Goal: Feedback & Contribution: Contribute content

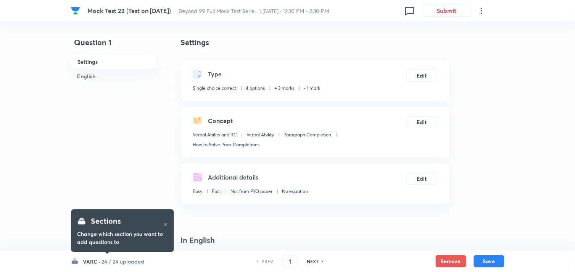
checkbox input "true"
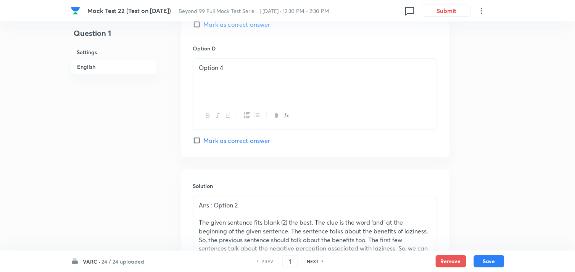
scroll to position [975, 0]
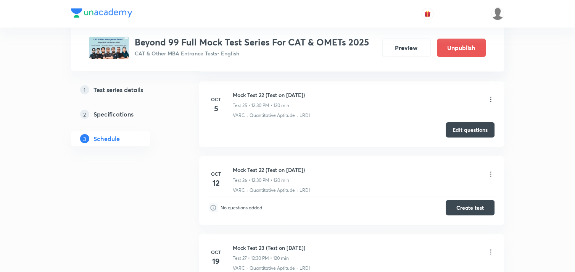
scroll to position [2159, 0]
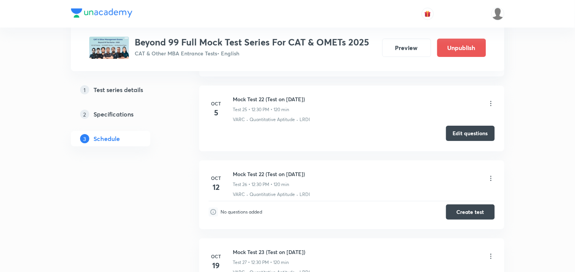
click at [310, 141] on button "Edit questions" at bounding box center [470, 133] width 49 height 15
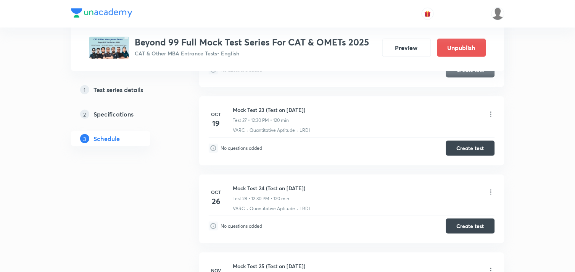
scroll to position [2293, 0]
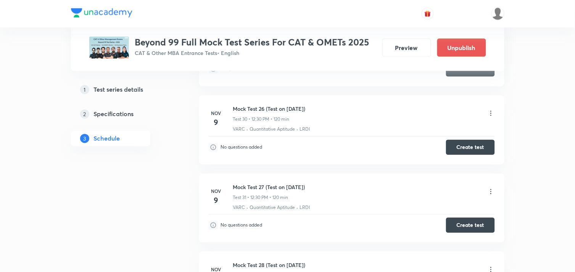
scroll to position [2537, 0]
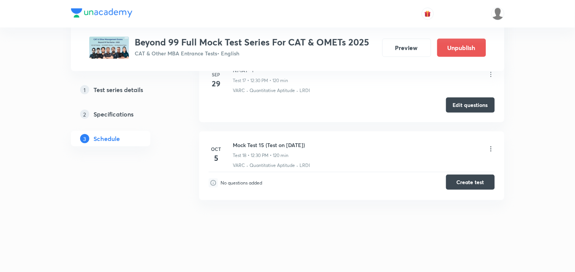
scroll to position [1589, 0]
click at [463, 186] on button "Create test" at bounding box center [470, 181] width 49 height 15
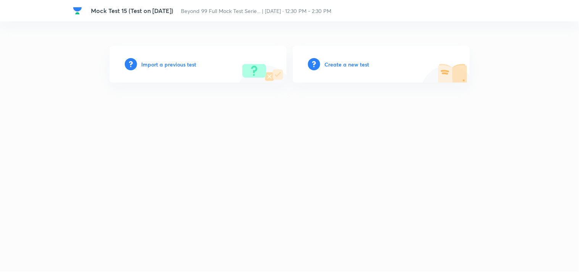
click at [166, 63] on h6 "Import a previous test" at bounding box center [169, 64] width 55 height 8
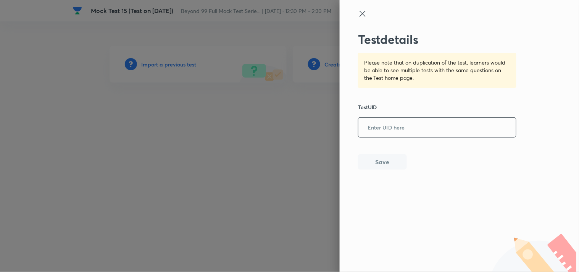
click at [446, 132] on input "text" at bounding box center [438, 127] width 158 height 19
paste input "HG9AQ3UJG8"
type input "HG9AQ3UJG8"
click at [386, 159] on button "Save" at bounding box center [382, 160] width 49 height 15
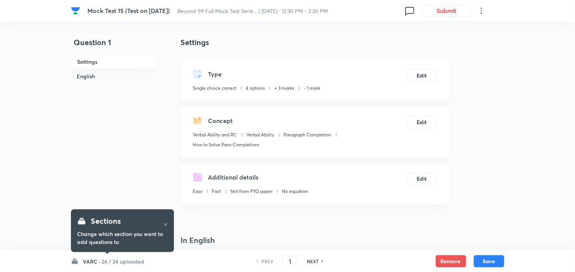
checkbox input "true"
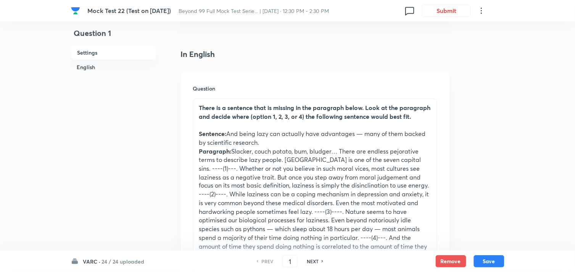
scroll to position [186, 0]
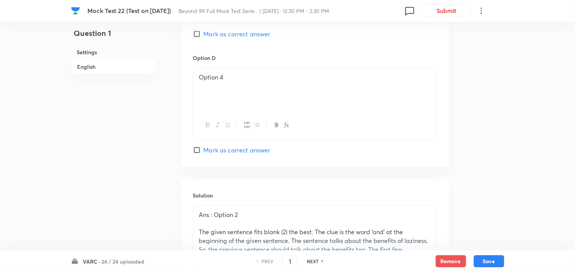
scroll to position [975, 0]
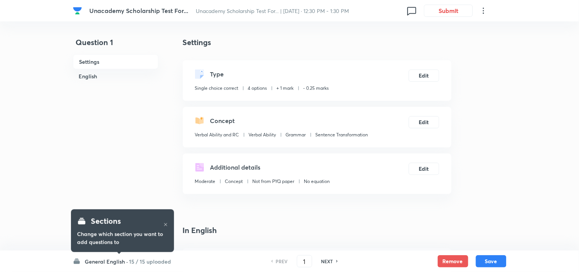
checkbox input "true"
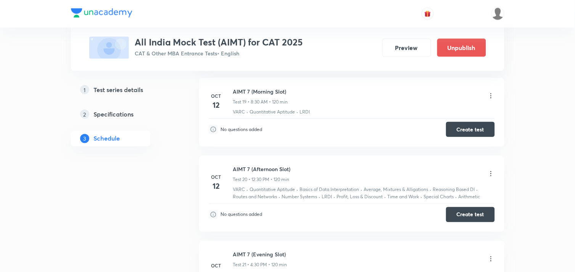
scroll to position [1720, 0]
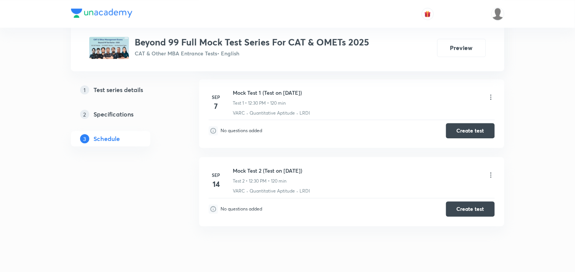
scroll to position [383, 0]
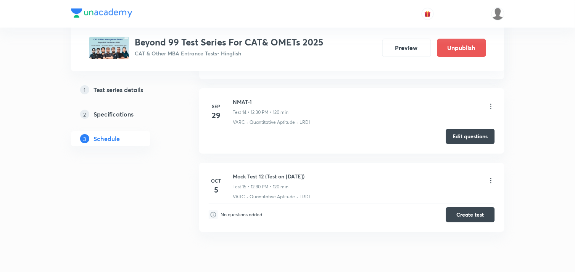
scroll to position [1365, 0]
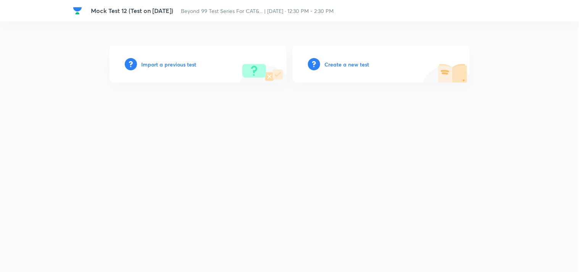
click at [184, 62] on h6 "Import a previous test" at bounding box center [169, 64] width 55 height 8
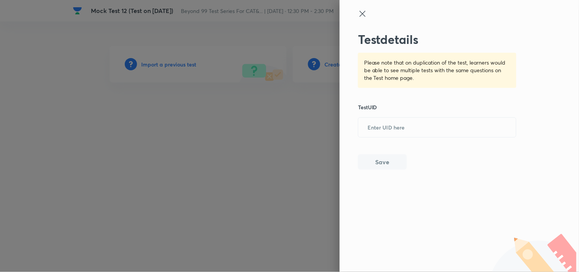
click at [437, 139] on div "Test details Please note that on duplication of the test, learners would be abl…" at bounding box center [437, 100] width 159 height 137
click at [416, 126] on input "text" at bounding box center [438, 127] width 158 height 19
paste input "HG9AQ3UJG8"
type input "HG9AQ3UJG8"
click at [384, 162] on button "Save" at bounding box center [382, 160] width 49 height 15
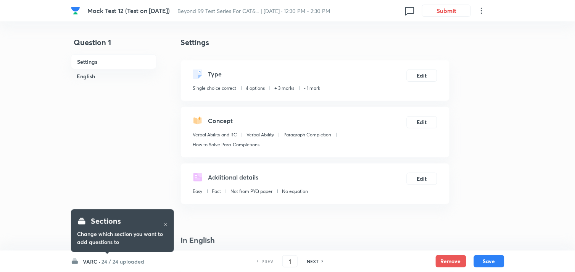
checkbox input "true"
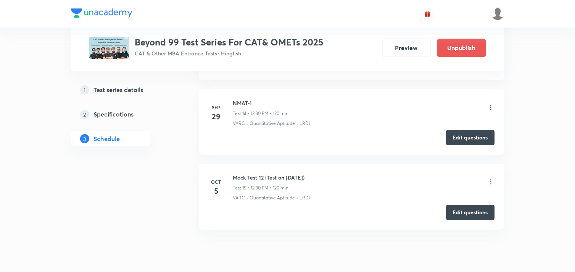
scroll to position [1361, 0]
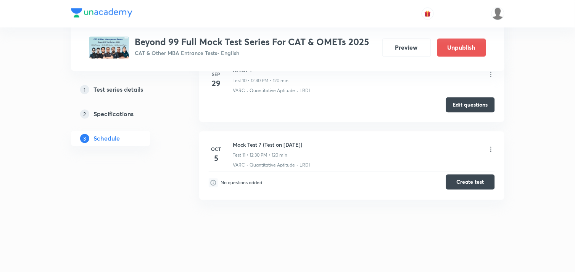
click at [472, 178] on button "Create test" at bounding box center [470, 181] width 49 height 15
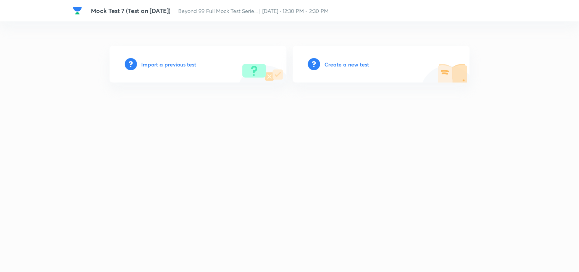
click at [157, 64] on h6 "Import a previous test" at bounding box center [169, 64] width 55 height 8
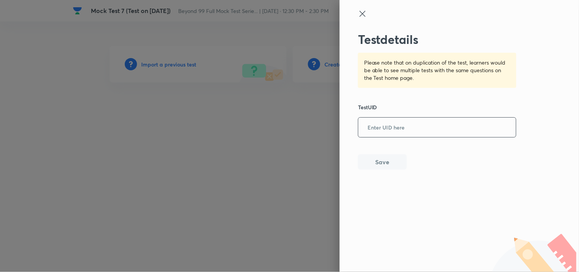
click at [415, 122] on input "text" at bounding box center [438, 127] width 158 height 19
paste input "HG9AQ3UJG8"
type input "HG9AQ3UJG8"
click at [379, 162] on button "Save" at bounding box center [382, 160] width 49 height 15
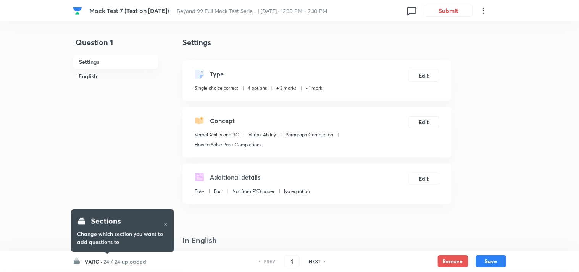
checkbox input "true"
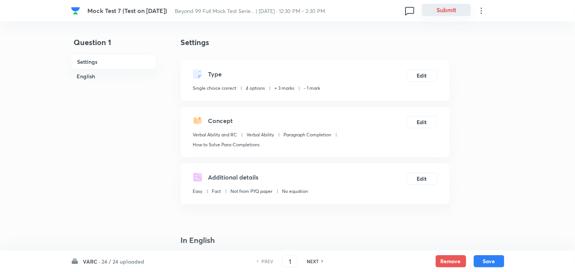
click at [441, 11] on button "Submit" at bounding box center [446, 10] width 49 height 12
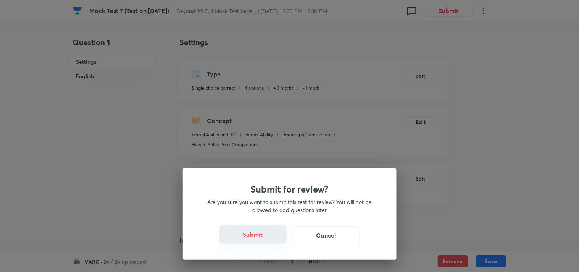
click at [252, 230] on button "Submit" at bounding box center [253, 234] width 67 height 18
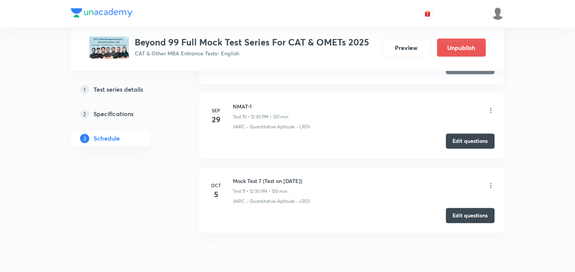
scroll to position [1063, 0]
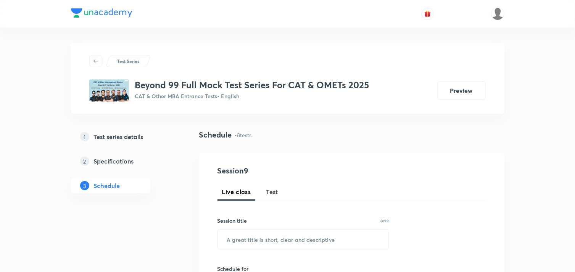
click at [271, 194] on span "Test" at bounding box center [272, 191] width 12 height 9
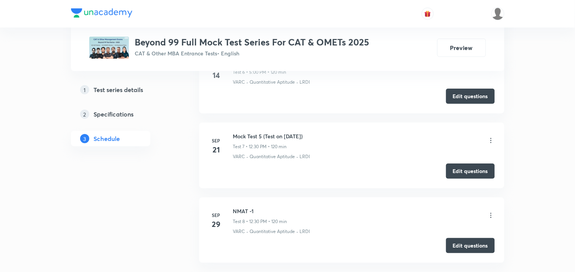
scroll to position [823, 0]
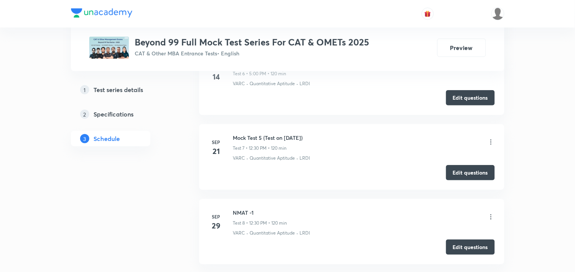
drag, startPoint x: 233, startPoint y: 138, endPoint x: 326, endPoint y: 139, distance: 93.2
click at [326, 139] on div "Mock Test 5 (Test on 21.09.2025) Test 7 • 12:30 PM • 120 min" at bounding box center [364, 143] width 262 height 18
copy h6 "Mock Test 5 (Test on 21.09.2025)"
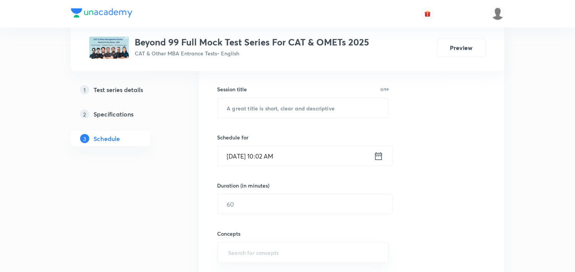
scroll to position [131, 0]
click at [279, 107] on input "text" at bounding box center [303, 108] width 171 height 19
paste input "Mock Test 5 (Test on 21.09.2025)"
click at [261, 108] on input "Mock Test 5 (Test on 21.09.2025)" at bounding box center [303, 108] width 171 height 19
click at [292, 107] on input "Mock Test 6 (Test on 21.09.2025)" at bounding box center [303, 108] width 171 height 19
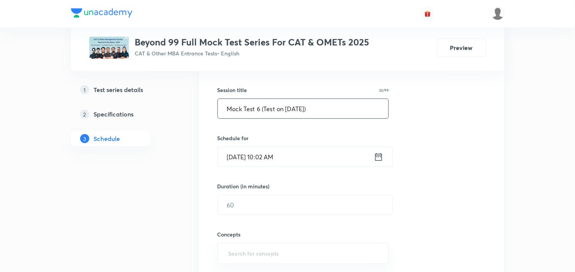
click at [301, 107] on input "Mock Test 6 (Test on 05.09.2025)" at bounding box center [303, 108] width 171 height 19
click at [294, 108] on input "Mock Test 6 (Test on 05..2025)" at bounding box center [303, 108] width 171 height 19
type input "Mock Test 6 (Test on 05.10.2025)"
click at [380, 158] on icon at bounding box center [379, 157] width 10 height 11
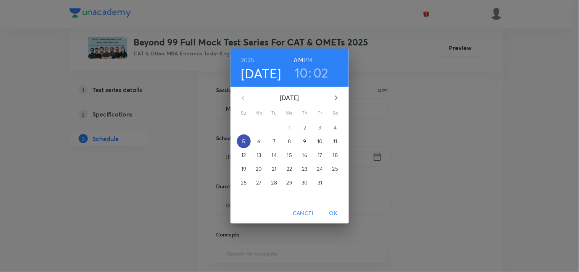
click at [245, 139] on span "5" at bounding box center [244, 141] width 14 height 8
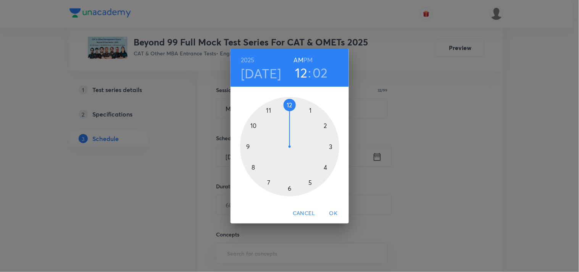
drag, startPoint x: 252, startPoint y: 126, endPoint x: 297, endPoint y: 108, distance: 48.3
click at [297, 108] on div at bounding box center [289, 146] width 99 height 99
drag, startPoint x: 298, startPoint y: 105, endPoint x: 289, endPoint y: 174, distance: 69.7
click at [289, 174] on div at bounding box center [289, 146] width 99 height 99
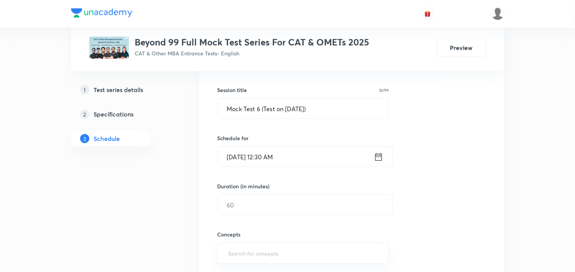
click at [377, 158] on icon at bounding box center [379, 157] width 10 height 11
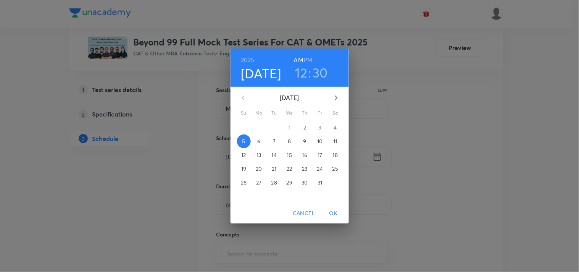
click at [310, 59] on h6 "PM" at bounding box center [308, 60] width 9 height 11
click at [333, 212] on span "OK" at bounding box center [334, 213] width 18 height 10
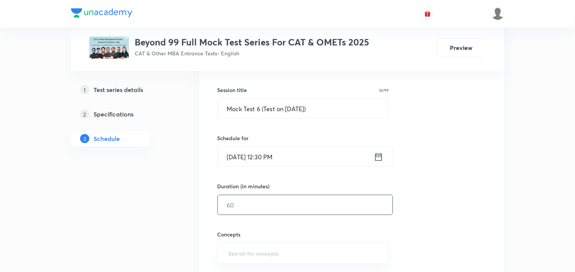
click at [254, 211] on input "text" at bounding box center [305, 204] width 175 height 19
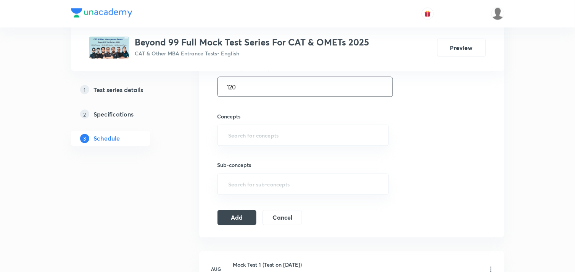
scroll to position [249, 0]
type input "120"
click at [253, 138] on input "text" at bounding box center [303, 135] width 153 height 14
type input "VarC"
click at [242, 162] on li "VARC" at bounding box center [303, 157] width 171 height 14
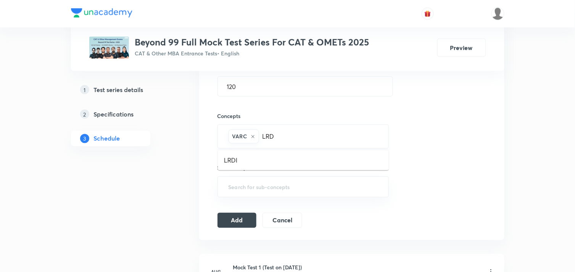
type input "LRDI"
click at [225, 160] on li "LRDI" at bounding box center [303, 160] width 171 height 14
type input "QU"
click at [258, 161] on li "Quantitative Aptitude" at bounding box center [303, 160] width 171 height 14
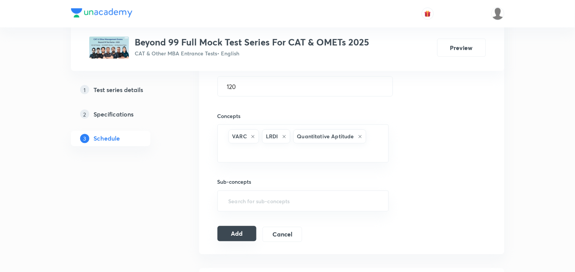
click at [232, 237] on button "Add" at bounding box center [237, 233] width 39 height 15
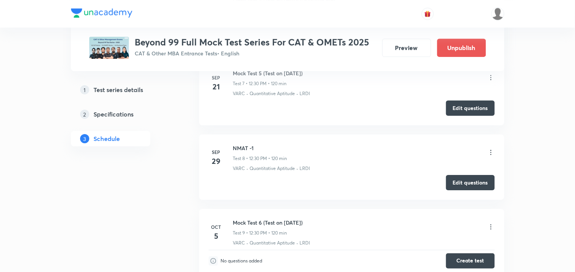
scroll to position [665, 0]
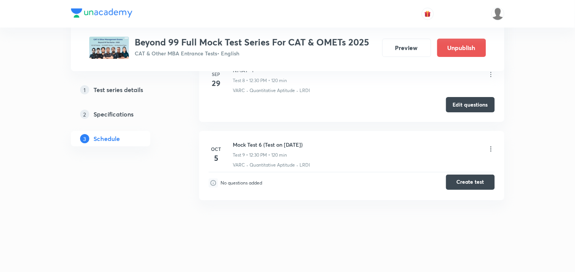
click at [479, 179] on button "Create test" at bounding box center [470, 181] width 49 height 15
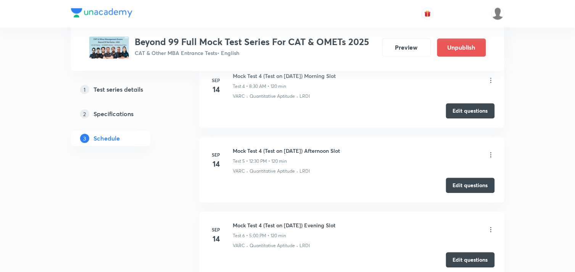
scroll to position [311, 0]
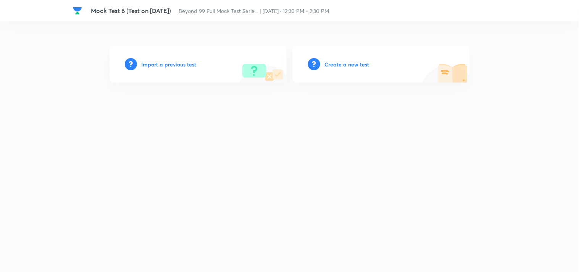
click at [176, 64] on h6 "Import a previous test" at bounding box center [169, 64] width 55 height 8
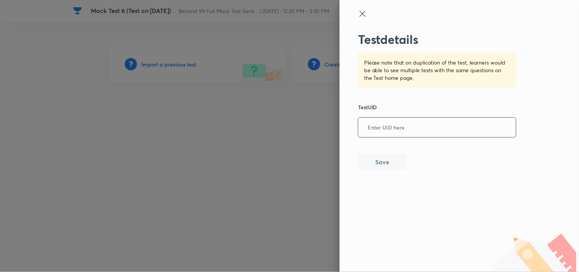
click at [417, 131] on input "text" at bounding box center [438, 127] width 158 height 19
paste input "HG9AQ3UJG8"
type input "HG9AQ3UJG8"
click at [375, 166] on button "Save" at bounding box center [382, 160] width 49 height 15
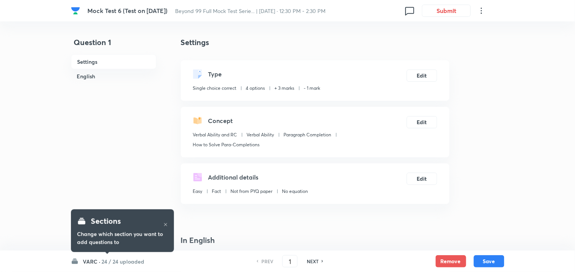
checkbox input "true"
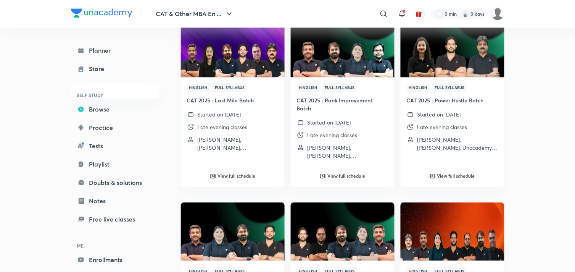
scroll to position [457, 0]
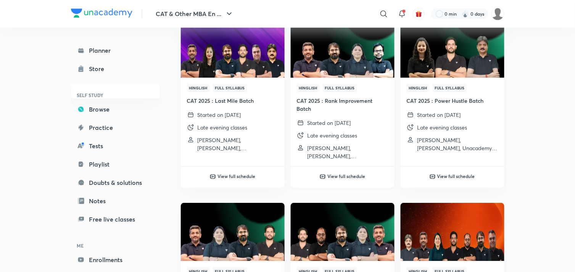
click at [332, 102] on h4 "CAT 2025 : Rank Improvement Batch" at bounding box center [343, 105] width 92 height 16
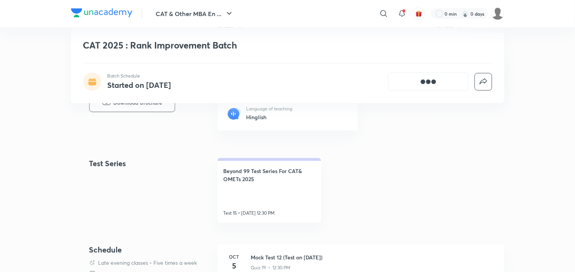
scroll to position [155, 0]
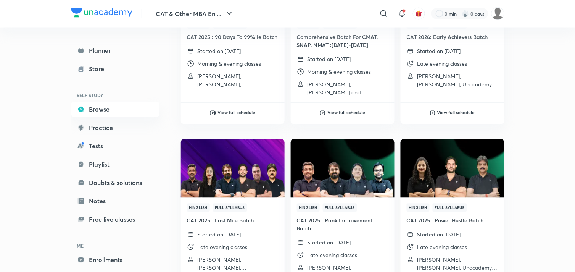
scroll to position [336, 0]
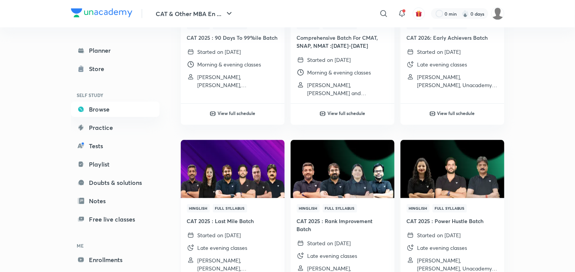
click at [229, 219] on h4 "CAT 2025 : Last Mile Batch" at bounding box center [233, 221] width 92 height 8
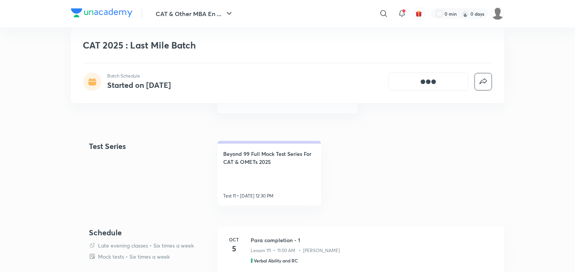
scroll to position [302, 0]
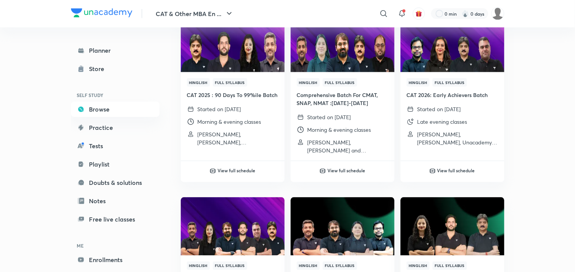
scroll to position [250, 0]
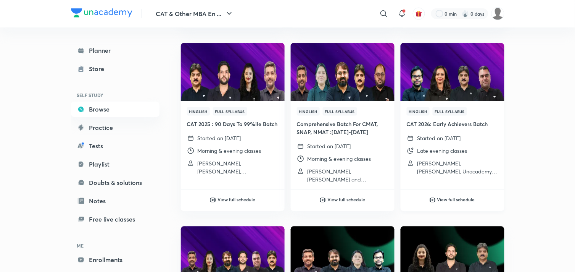
click at [455, 124] on h4 "CAT 2026: Early Achievers Batch" at bounding box center [453, 124] width 92 height 8
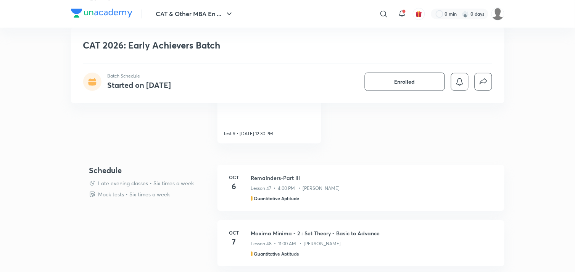
scroll to position [388, 0]
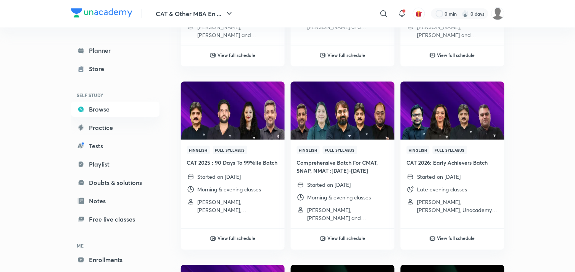
scroll to position [213, 0]
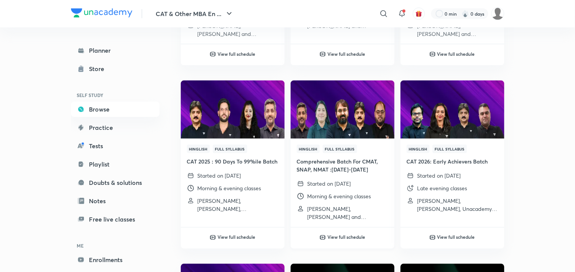
click at [349, 162] on h4 "Comprehensive Batch For CMAT, SNAP, NMAT :2025-2026" at bounding box center [343, 166] width 92 height 16
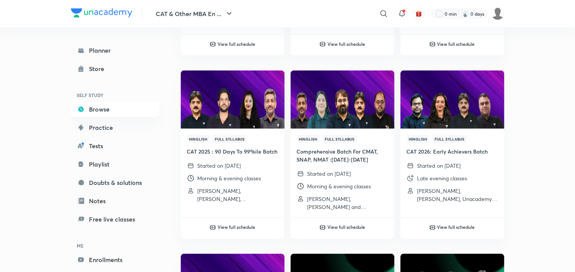
scroll to position [222, 0]
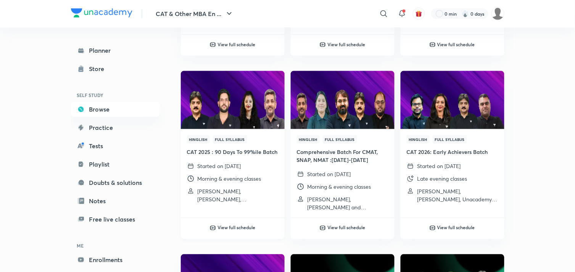
click at [247, 154] on h4 "CAT 2025 : 90 Days To 99%ile Batch" at bounding box center [233, 152] width 92 height 8
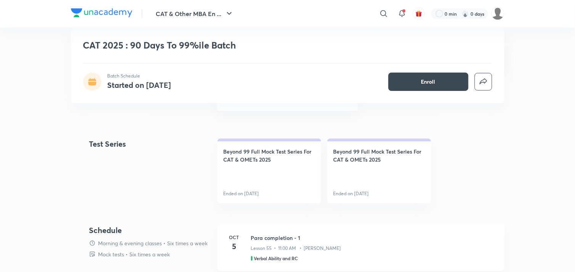
scroll to position [339, 0]
click at [257, 153] on h4 "Beyond 99 Full Mock Test Series For CAT & OMETs 2025" at bounding box center [270, 155] width 92 height 16
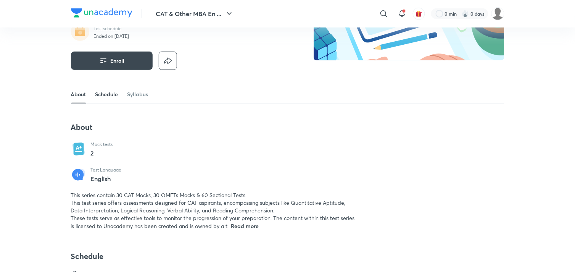
click at [113, 97] on link "Schedule" at bounding box center [106, 94] width 23 height 18
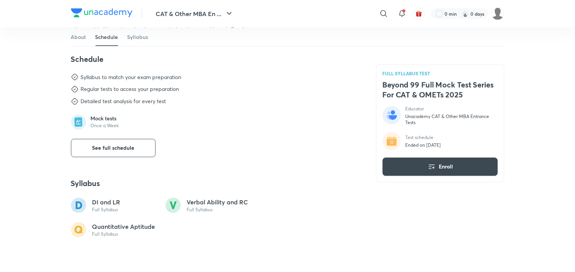
scroll to position [290, 0]
click at [150, 144] on button "See full schedule" at bounding box center [113, 146] width 85 height 18
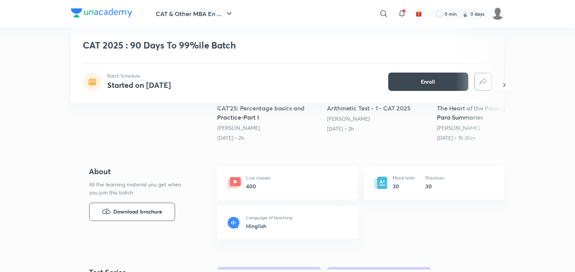
scroll to position [271, 0]
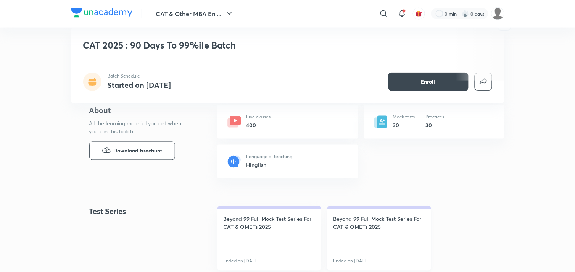
click at [387, 228] on h4 "Beyond 99 Full Mock Test Series For CAT & OMETs 2025" at bounding box center [380, 223] width 92 height 16
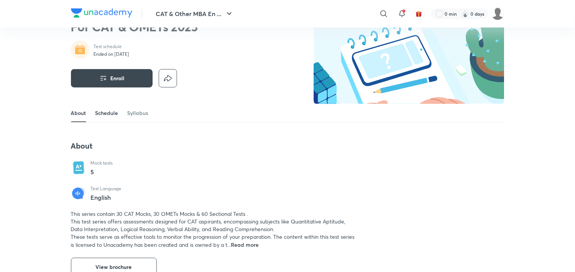
click at [113, 108] on link "Schedule" at bounding box center [106, 113] width 23 height 18
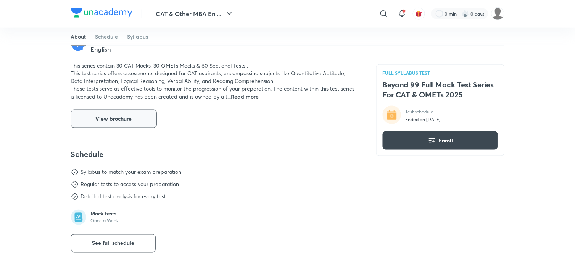
scroll to position [194, 0]
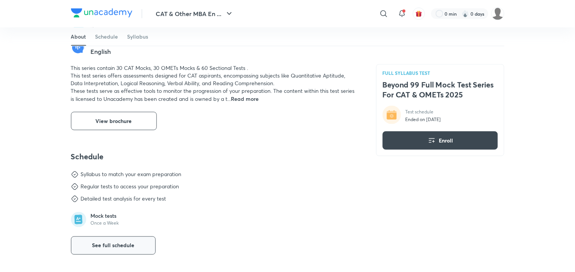
click at [122, 247] on span "See full schedule" at bounding box center [113, 246] width 42 height 8
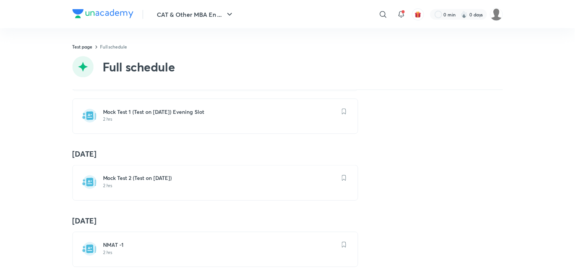
scroll to position [125, 0]
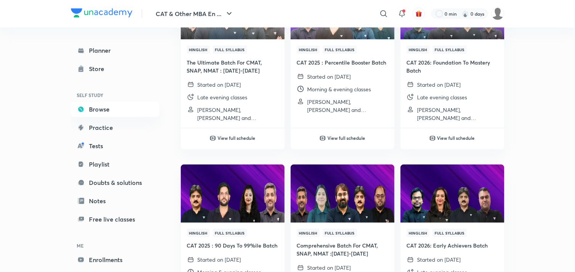
scroll to position [109, 0]
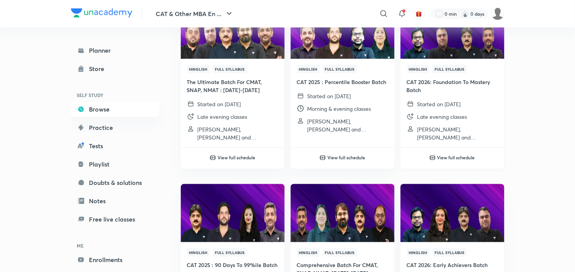
click at [442, 81] on h4 "CAT 2026: Foundation To Mastery Batch" at bounding box center [453, 86] width 92 height 16
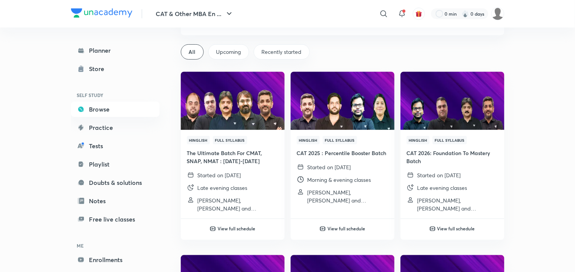
scroll to position [39, 0]
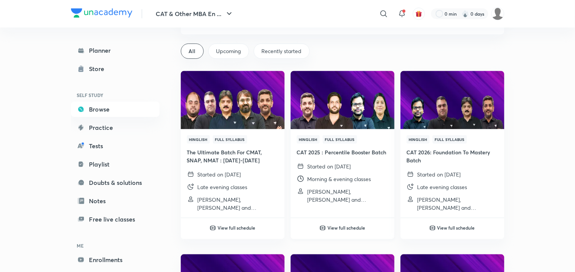
click at [360, 149] on h4 "CAT 2025 : Percentile Booster Batch" at bounding box center [343, 152] width 92 height 8
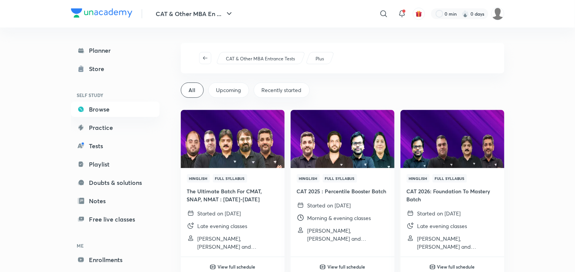
scroll to position [60, 0]
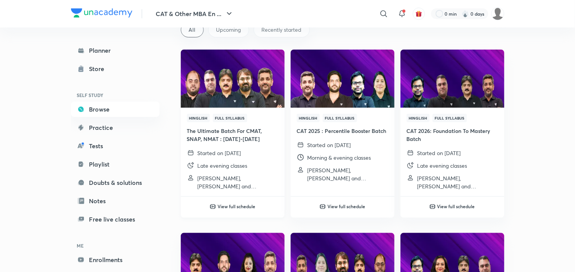
click at [234, 136] on h4 "The Ultimate Batch For CMAT, SNAP, NMAT : 2025-2026" at bounding box center [233, 135] width 92 height 16
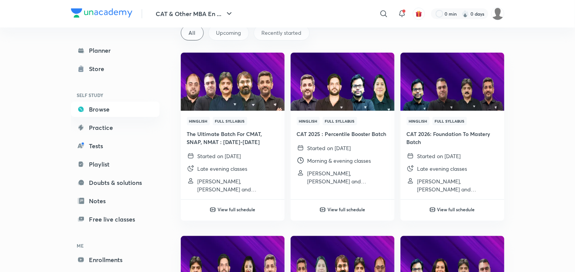
scroll to position [58, 0]
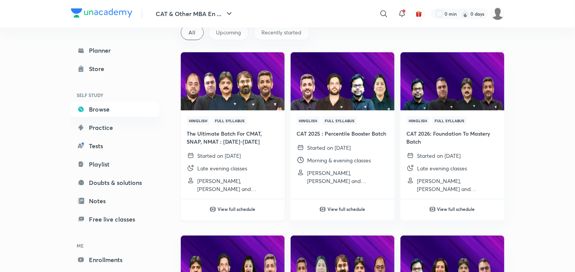
click at [237, 139] on h4 "The Ultimate Batch For CMAT, SNAP, NMAT : 2025-2026" at bounding box center [233, 137] width 92 height 16
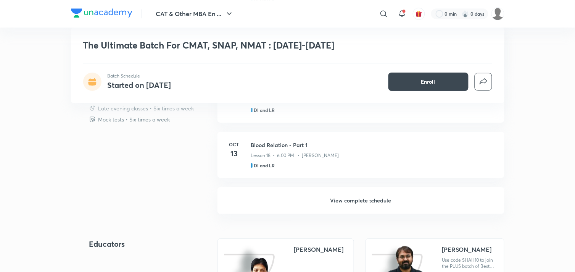
scroll to position [620, 0]
click at [345, 197] on h6 "View complete schedule" at bounding box center [361, 200] width 287 height 27
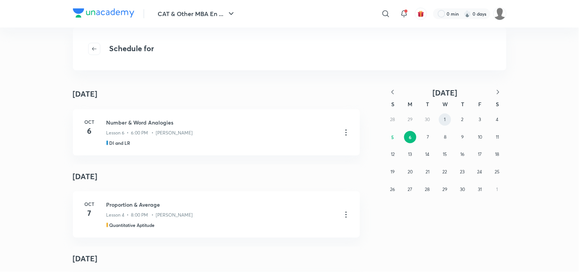
click at [446, 119] on button "1" at bounding box center [445, 119] width 12 height 12
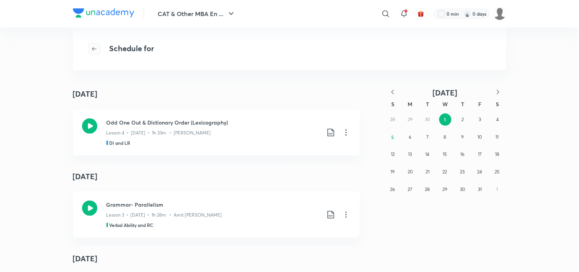
click at [89, 49] on span "button" at bounding box center [94, 49] width 11 height 6
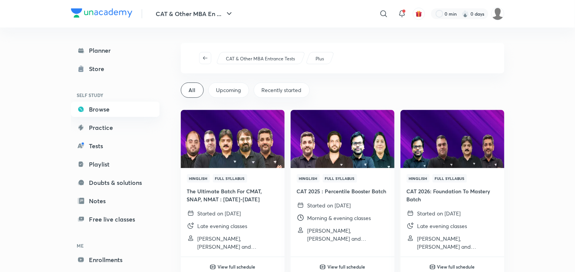
click at [101, 110] on link "Browse" at bounding box center [115, 109] width 89 height 15
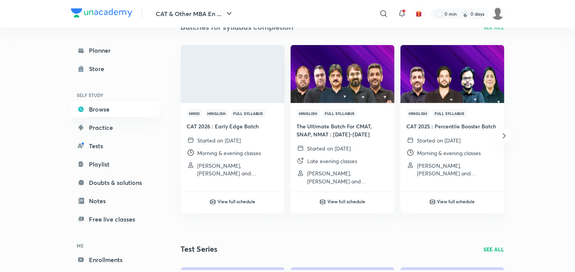
scroll to position [938, 0]
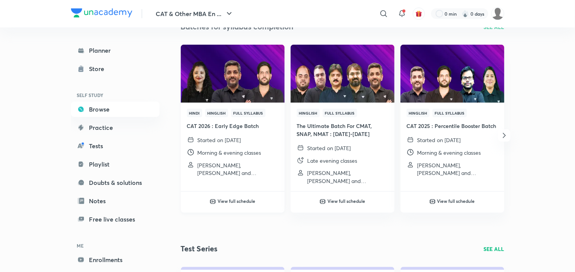
click at [239, 128] on h4 "CAT 2026 : Early Edge Batch" at bounding box center [233, 126] width 92 height 8
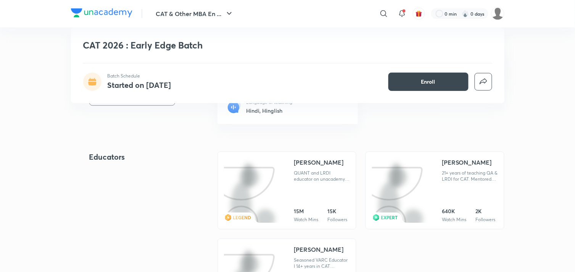
scroll to position [325, 0]
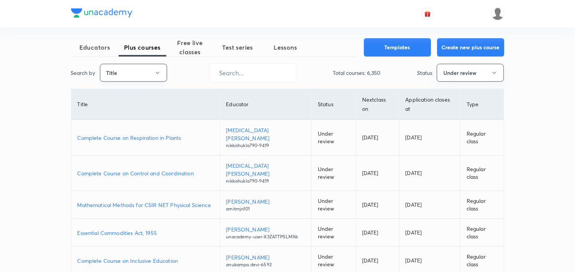
click at [149, 69] on button "Title" at bounding box center [133, 73] width 67 height 18
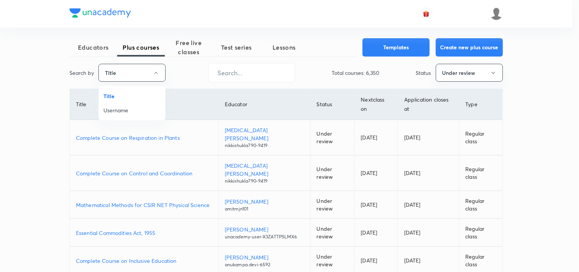
click at [119, 104] on li "Username" at bounding box center [132, 110] width 66 height 14
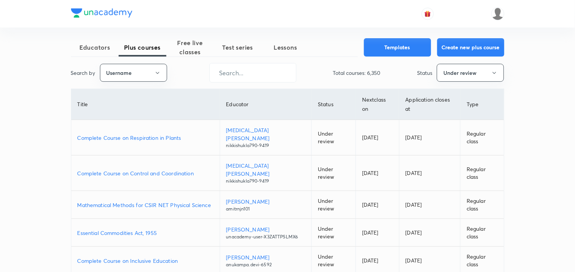
click at [319, 78] on div "Search by Username ​ Total courses: 6,350 Status Under review" at bounding box center [288, 72] width 434 height 19
click at [455, 69] on button "Under review" at bounding box center [470, 73] width 67 height 18
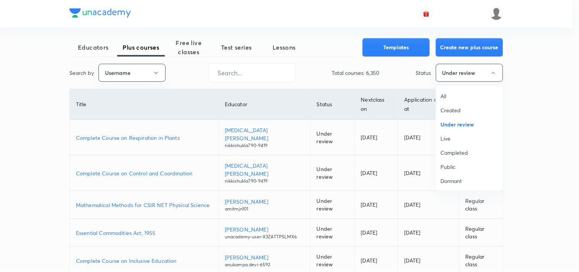
click at [446, 89] on li "All" at bounding box center [469, 96] width 66 height 14
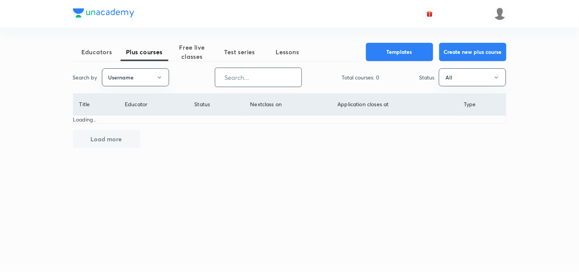
click at [274, 77] on input "text" at bounding box center [258, 77] width 86 height 19
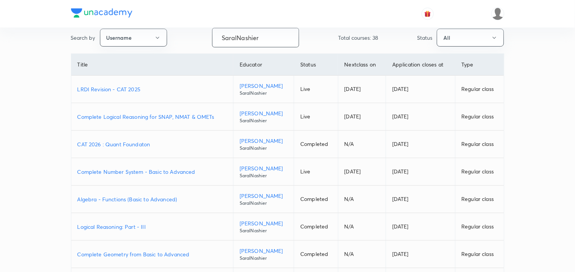
scroll to position [40, 0]
type input "SaralNashier"
click at [155, 170] on p "Complete Number System - Basic to Advanced" at bounding box center [153, 171] width 150 height 8
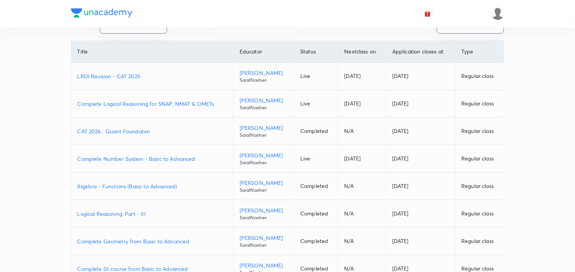
scroll to position [0, 0]
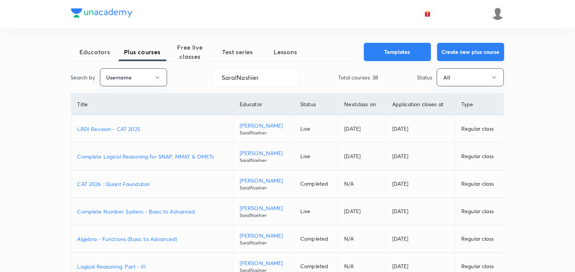
click at [210, 16] on div at bounding box center [288, 13] width 434 height 27
click at [180, 8] on div at bounding box center [288, 13] width 434 height 27
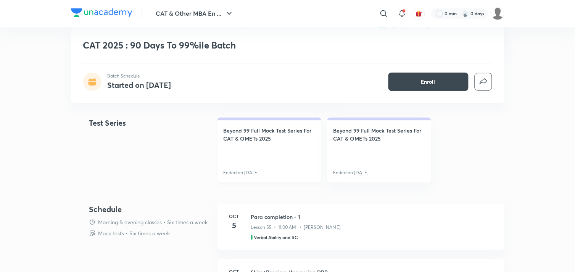
click at [270, 123] on link "Beyond 99 Full Mock Test Series For CAT & OMETs 2025 Ended on [DATE]" at bounding box center [270, 150] width 104 height 65
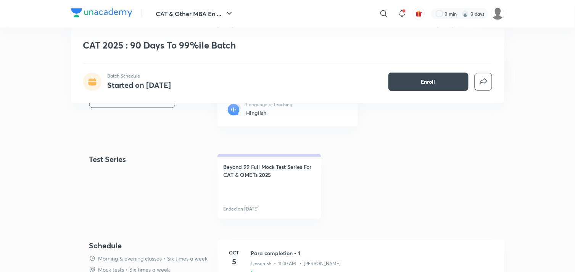
scroll to position [324, 0]
click at [283, 171] on h4 "Beyond 99 Full Mock Test Series For CAT & OMETs 2025" at bounding box center [270, 171] width 92 height 16
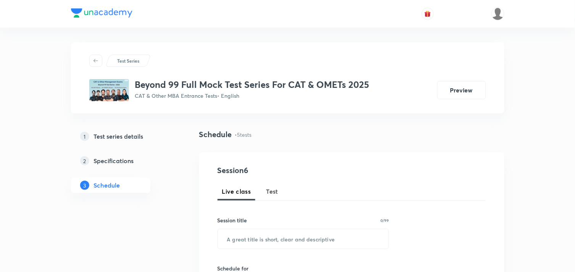
scroll to position [0, 0]
click at [272, 189] on span "Test" at bounding box center [272, 191] width 12 height 9
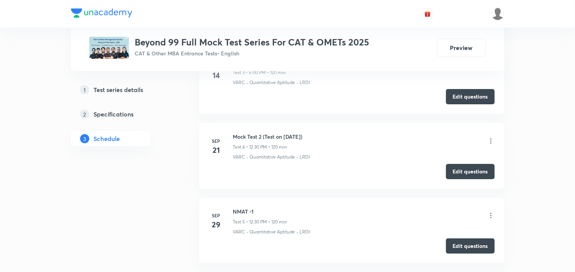
click at [272, 188] on li "[DATE] Mock Test 2 (Test on [DATE]) Test 4 • 12:30 PM • 120 min VARC · Quantita…" at bounding box center [351, 155] width 305 height 65
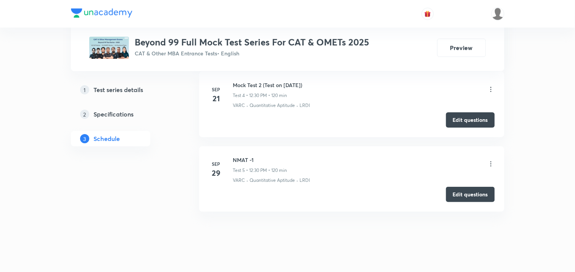
scroll to position [653, 0]
drag, startPoint x: 234, startPoint y: 84, endPoint x: 326, endPoint y: 84, distance: 92.4
click at [326, 84] on div "Mock Test 2 (Test on [DATE]) Test 4 • 12:30 PM • 120 min" at bounding box center [364, 89] width 262 height 18
copy h6 "Mock Test 2 (Test on [DATE])"
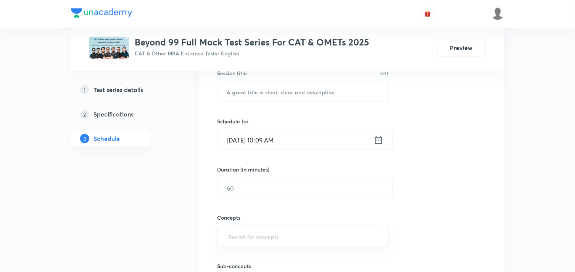
scroll to position [147, 0]
click at [274, 97] on input "text" at bounding box center [303, 91] width 171 height 19
paste input "Mock Test 2 (Test on [DATE])"
click at [262, 93] on input "Mock Test 2 (Test on [DATE])" at bounding box center [303, 91] width 171 height 19
click at [292, 90] on input "Mock Test 3 (Test on [DATE])" at bounding box center [303, 91] width 171 height 19
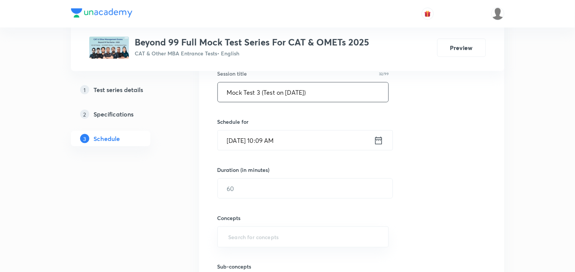
click at [302, 93] on input "Mock Test 3 (Test on [DATE])" at bounding box center [303, 91] width 171 height 19
type input "Mock Test 3 (Test on [DATE])"
click at [379, 142] on icon at bounding box center [379, 140] width 10 height 11
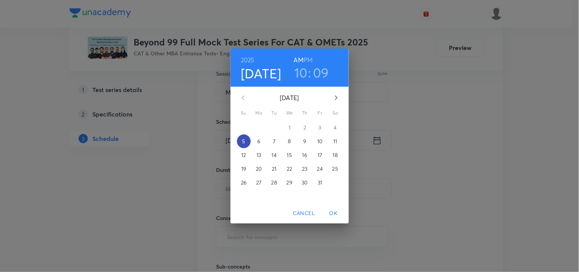
click at [245, 139] on p "5" at bounding box center [243, 141] width 3 height 8
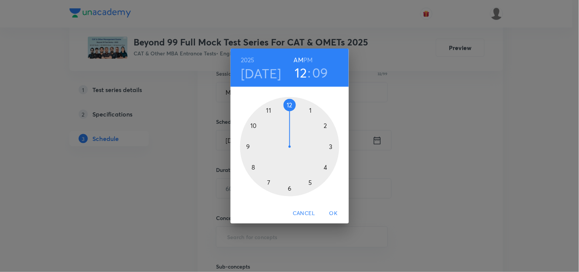
drag, startPoint x: 254, startPoint y: 124, endPoint x: 287, endPoint y: 117, distance: 33.6
click at [287, 117] on div at bounding box center [289, 146] width 99 height 99
click at [308, 61] on h6 "PM" at bounding box center [308, 60] width 9 height 11
drag, startPoint x: 318, startPoint y: 110, endPoint x: 289, endPoint y: 180, distance: 75.9
click at [289, 180] on div at bounding box center [289, 146] width 99 height 99
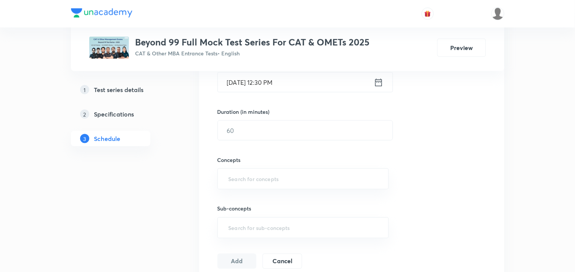
scroll to position [206, 0]
click at [251, 134] on input "text" at bounding box center [305, 129] width 175 height 19
type input "120"
click at [236, 177] on input "text" at bounding box center [303, 178] width 153 height 14
type input "VARC"
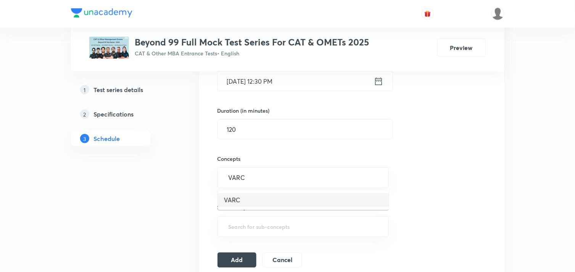
click at [237, 195] on li "VARC" at bounding box center [303, 200] width 171 height 14
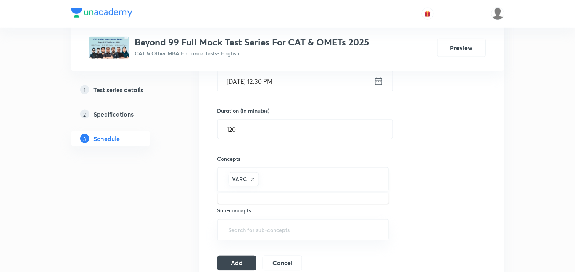
type input "LR"
click at [241, 199] on li "LRDI" at bounding box center [303, 203] width 171 height 14
type input "QU"
click at [261, 204] on li "Quantitative Aptitude" at bounding box center [303, 203] width 171 height 14
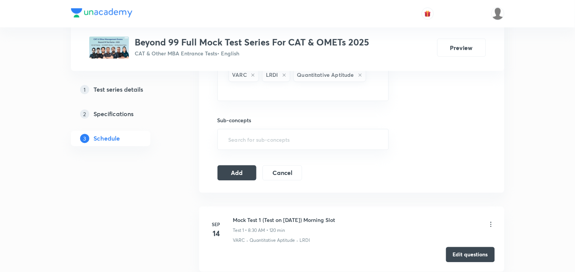
scroll to position [340, 0]
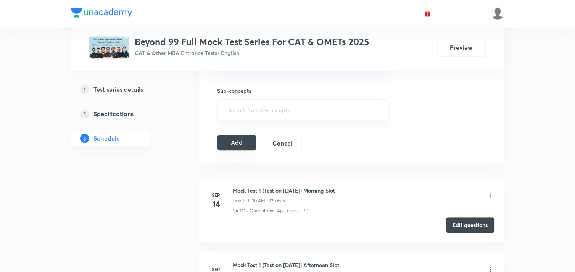
click at [242, 139] on button "Add" at bounding box center [237, 142] width 39 height 15
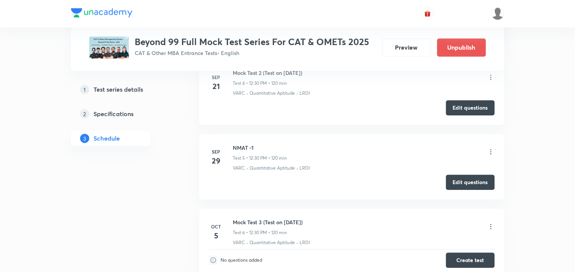
scroll to position [441, 0]
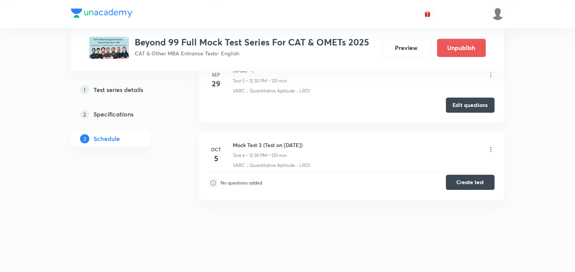
click at [472, 177] on button "Create test" at bounding box center [470, 181] width 49 height 15
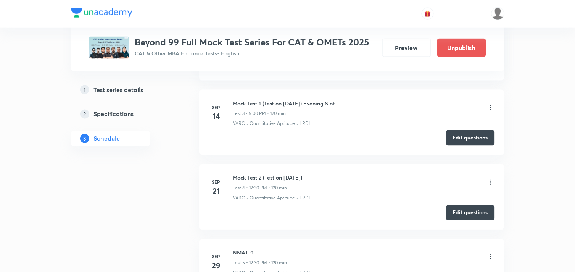
scroll to position [285, 0]
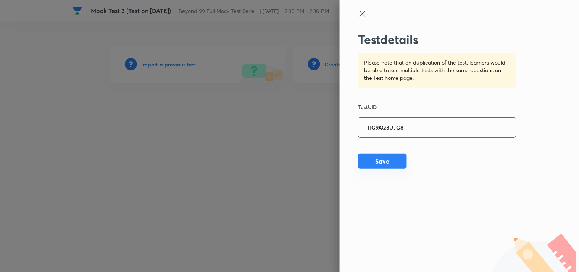
type input "HG9AQ3UJG8"
click at [365, 166] on button "Save" at bounding box center [382, 160] width 49 height 15
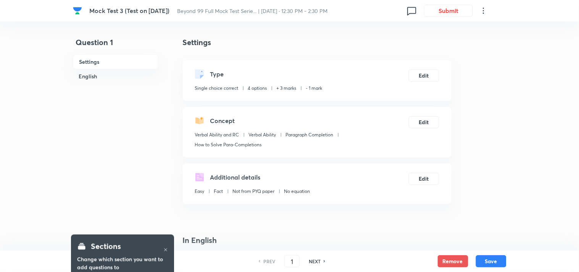
checkbox input "true"
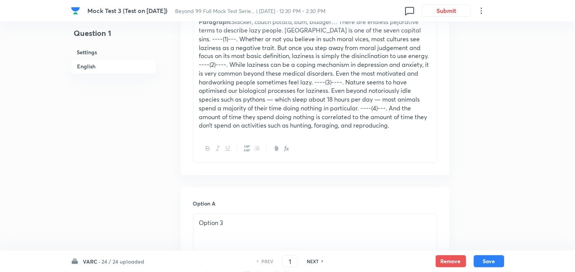
scroll to position [435, 0]
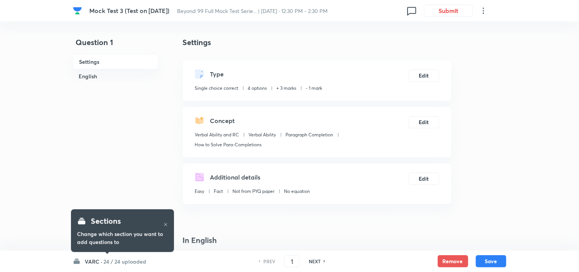
checkbox input "true"
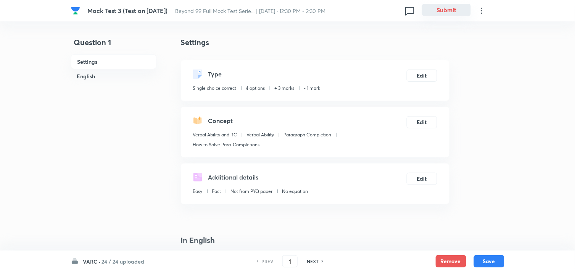
click at [441, 14] on button "Submit" at bounding box center [446, 10] width 49 height 12
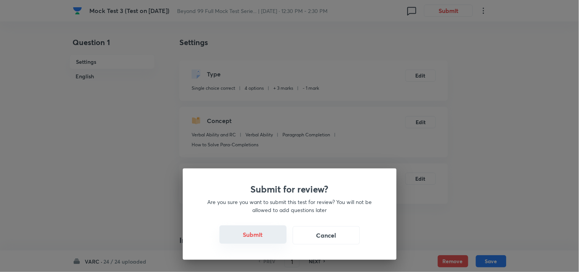
click at [252, 241] on button "Submit" at bounding box center [253, 234] width 67 height 18
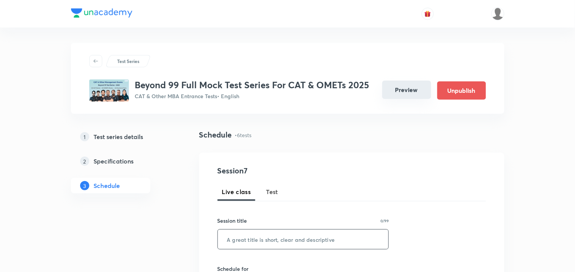
click at [400, 89] on button "Preview" at bounding box center [407, 90] width 49 height 18
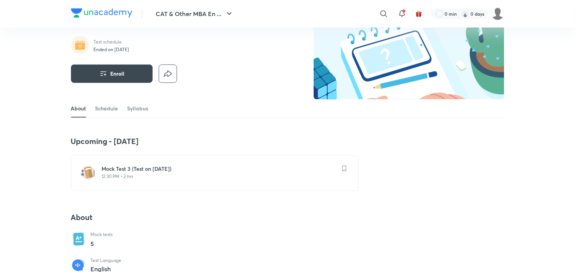
scroll to position [50, 0]
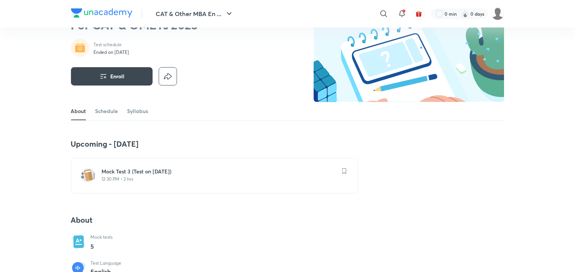
click at [127, 177] on p "12:30 PM • 2 hrs" at bounding box center [219, 179] width 235 height 6
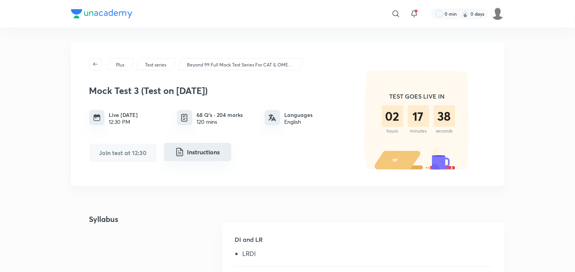
click at [186, 157] on button "Instructions" at bounding box center [197, 152] width 67 height 18
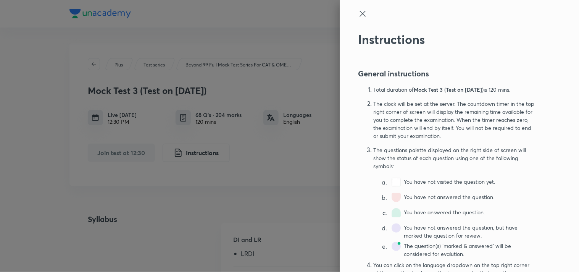
click at [355, 7] on div "Instructions General instructions Total duration of Mock Test 3 (Test on 05.10.…" at bounding box center [459, 136] width 239 height 272
click at [358, 10] on icon at bounding box center [362, 13] width 9 height 9
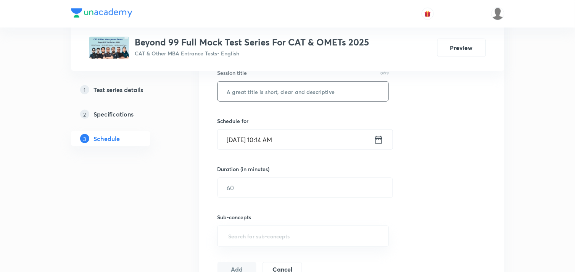
scroll to position [113, 0]
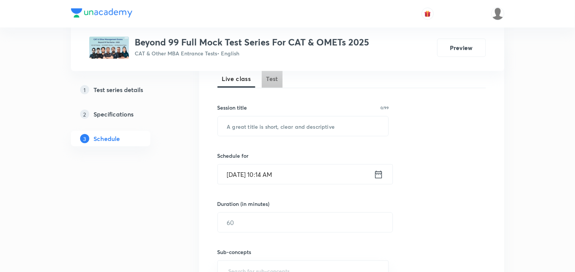
click at [273, 79] on span "Test" at bounding box center [272, 78] width 12 height 9
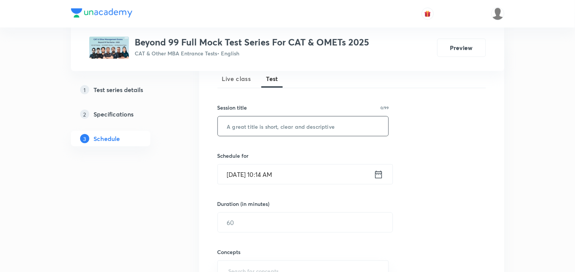
click at [296, 125] on input "text" at bounding box center [303, 125] width 171 height 19
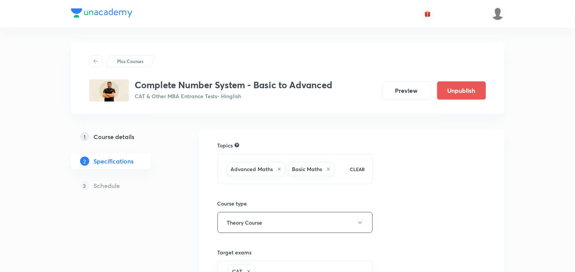
scroll to position [170, 0]
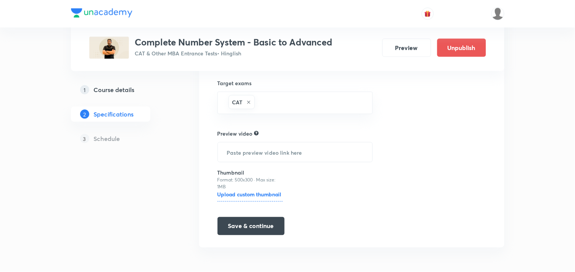
click at [119, 85] on h5 "Course details" at bounding box center [114, 89] width 41 height 9
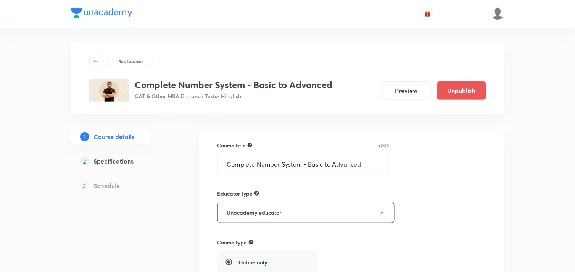
scroll to position [220, 0]
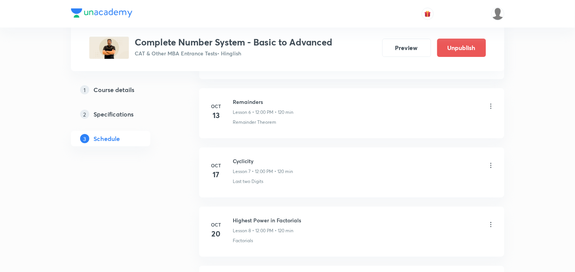
scroll to position [720, 0]
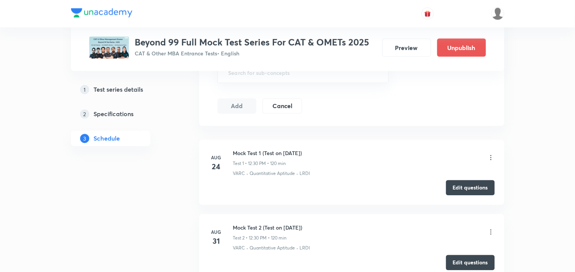
click at [104, 87] on h5 "Test series details" at bounding box center [119, 89] width 50 height 9
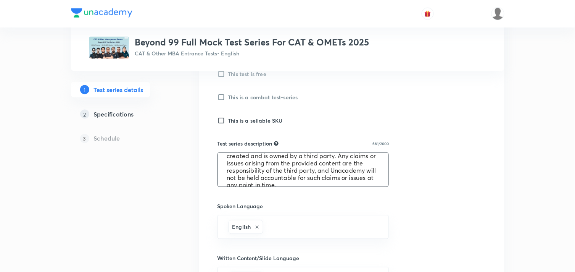
scroll to position [87, 0]
drag, startPoint x: 227, startPoint y: 163, endPoint x: 358, endPoint y: 180, distance: 131.6
click at [358, 180] on textarea "This series contain 30 CAT Mocks, 30 OMETs Mocks & 60 Topic & Sectional Tests .…" at bounding box center [303, 170] width 171 height 34
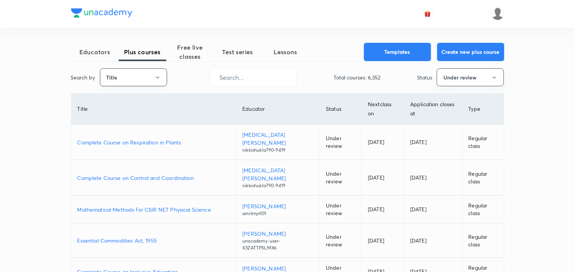
click at [152, 73] on button "Title" at bounding box center [133, 77] width 67 height 18
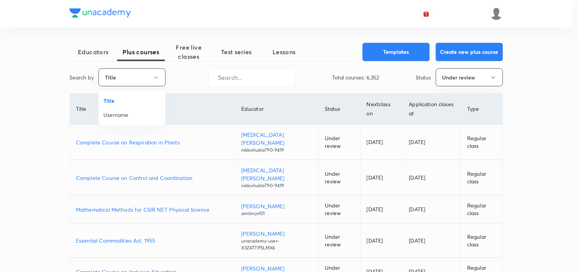
click at [117, 112] on span "Username" at bounding box center [131, 115] width 57 height 8
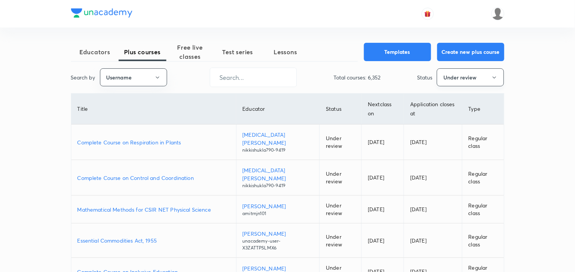
click at [455, 74] on button "Under review" at bounding box center [470, 77] width 67 height 18
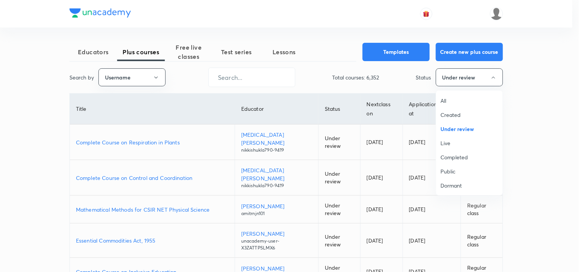
click at [279, 74] on div at bounding box center [289, 136] width 579 height 272
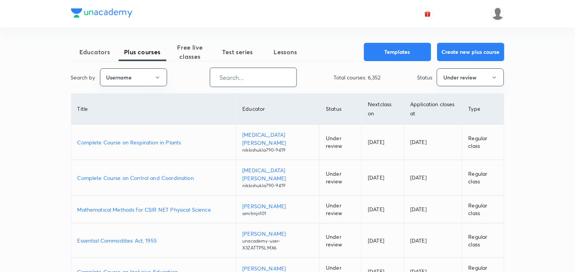
click at [255, 77] on input "text" at bounding box center [253, 77] width 86 height 19
paste input "unacademy-user-iv7r5wg0m4gu"
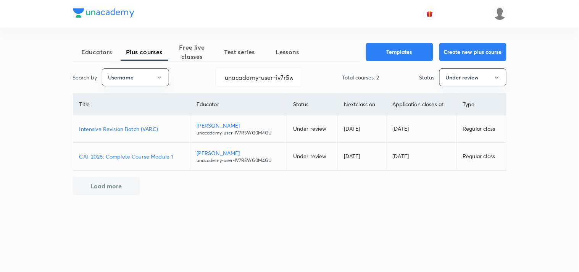
click at [147, 128] on p "Intensive Revision Batch (VARC)" at bounding box center [131, 129] width 105 height 8
click at [138, 156] on p "CAT 2026: Complete Course Module 1" at bounding box center [131, 156] width 105 height 8
click at [254, 76] on input "unacademy-user-iv7r5wg0m4gu" at bounding box center [259, 77] width 86 height 19
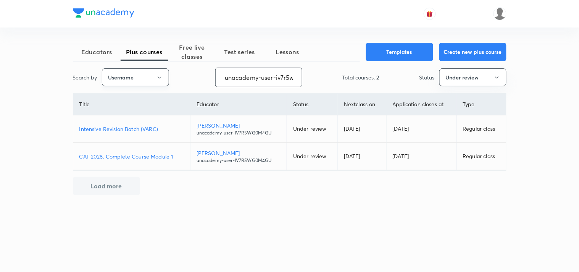
click at [160, 74] on button "Username" at bounding box center [135, 77] width 67 height 18
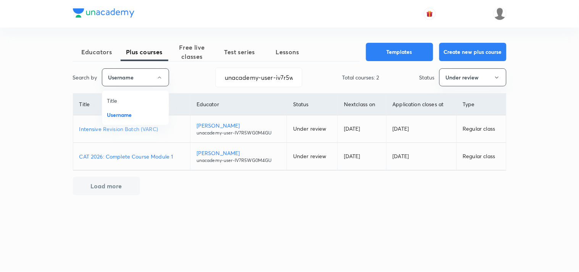
click at [241, 83] on div at bounding box center [289, 136] width 579 height 272
click at [241, 83] on div "Title Username" at bounding box center [289, 136] width 579 height 272
click at [241, 83] on input "unacademy-user-iv7r5wg0m4gu" at bounding box center [259, 77] width 86 height 19
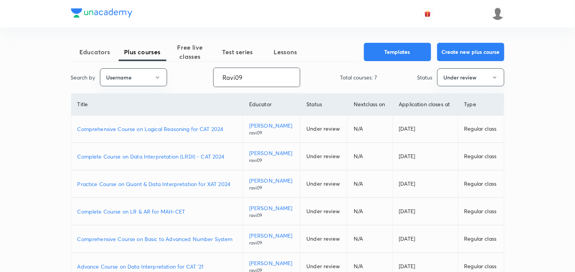
type input "Ravi09"
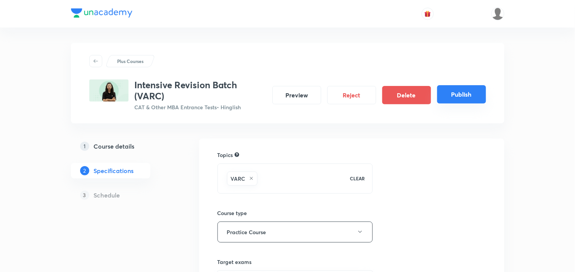
click at [469, 97] on button "Publish" at bounding box center [462, 94] width 49 height 18
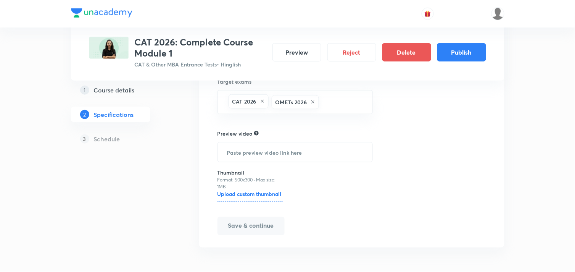
scroll to position [171, 0]
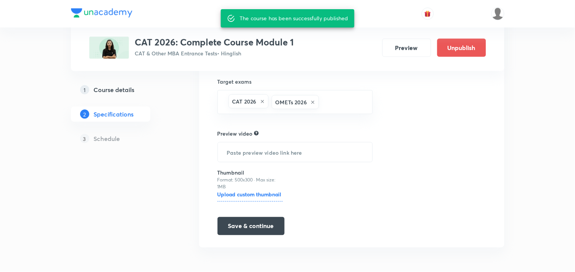
click at [131, 92] on h5 "Course details" at bounding box center [114, 89] width 41 height 9
